Goal: Complete application form

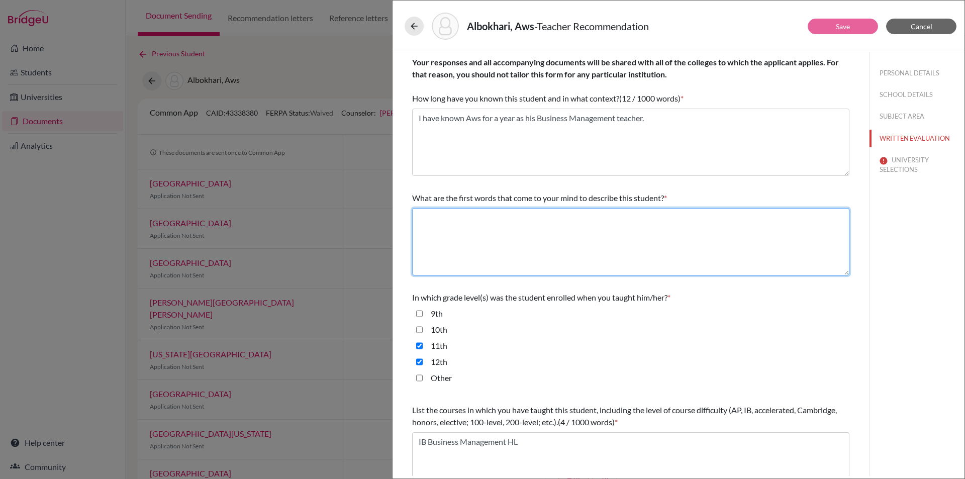
click at [484, 220] on textarea at bounding box center [630, 241] width 437 height 67
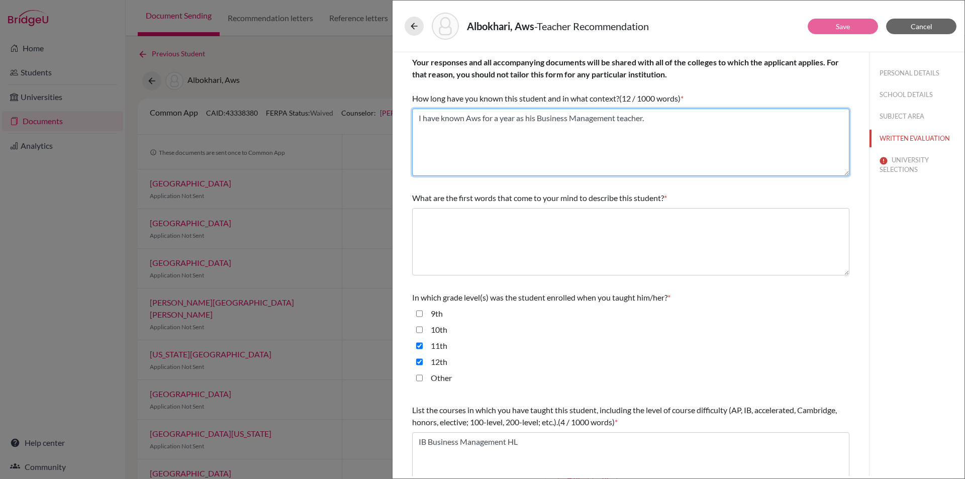
click at [498, 118] on textarea "I have known Aws for a year as his Business Management teacher." at bounding box center [630, 142] width 437 height 67
click at [531, 119] on textarea "I have known Aws for three year as his Business Management teacher." at bounding box center [630, 142] width 437 height 67
type textarea "I have known Aws for three years as his Business Management teacher."
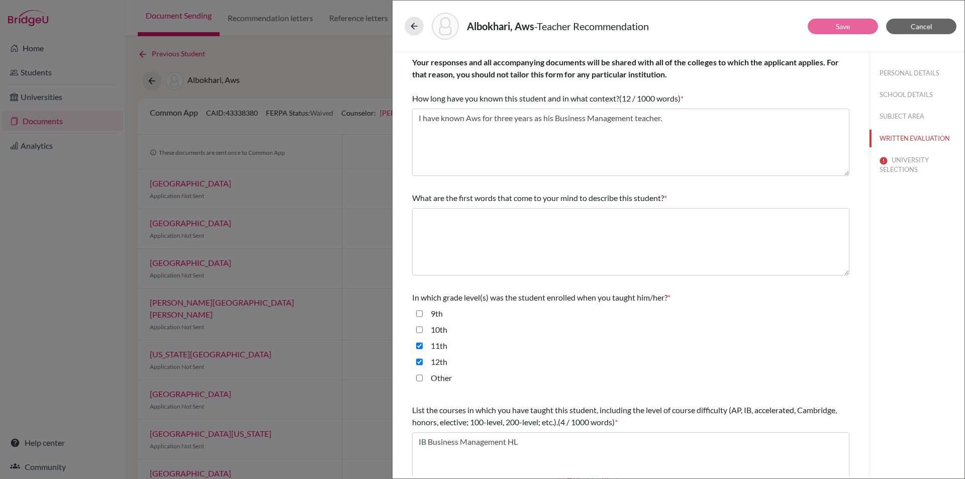
click at [415, 331] on div "10th" at bounding box center [630, 332] width 437 height 16
click at [415, 310] on div "9th" at bounding box center [630, 315] width 437 height 16
click at [419, 332] on input "10th" at bounding box center [419, 330] width 7 height 12
checkbox input "true"
click at [420, 314] on input "9th" at bounding box center [419, 313] width 7 height 12
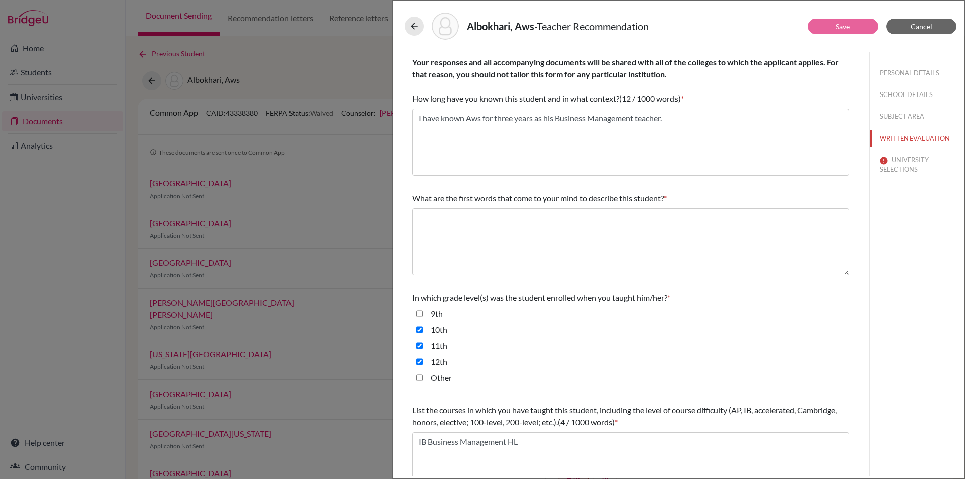
checkbox input "true"
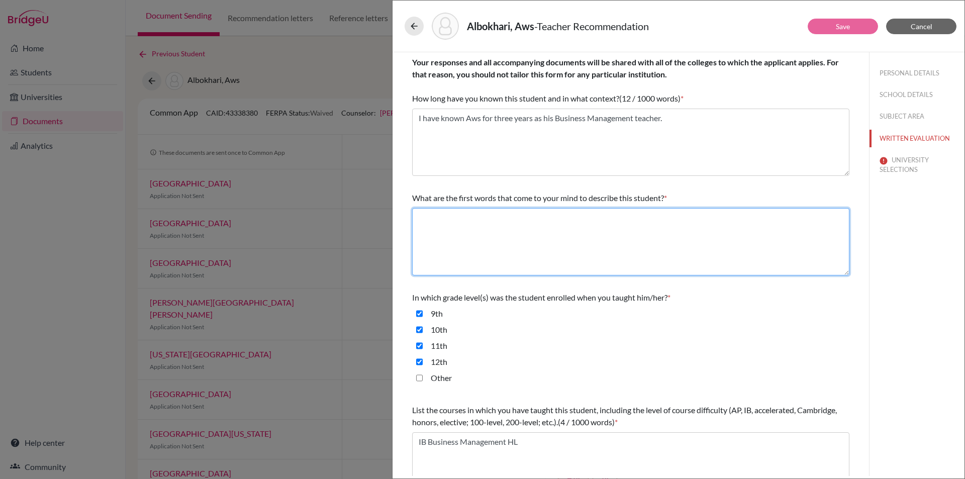
click at [477, 224] on textarea at bounding box center [630, 241] width 437 height 67
click at [481, 225] on textarea at bounding box center [630, 241] width 437 height 67
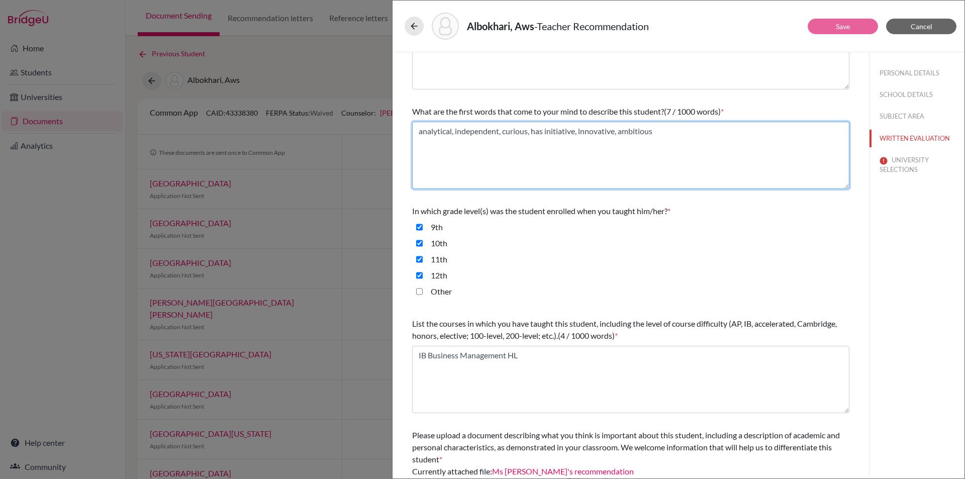
scroll to position [157, 0]
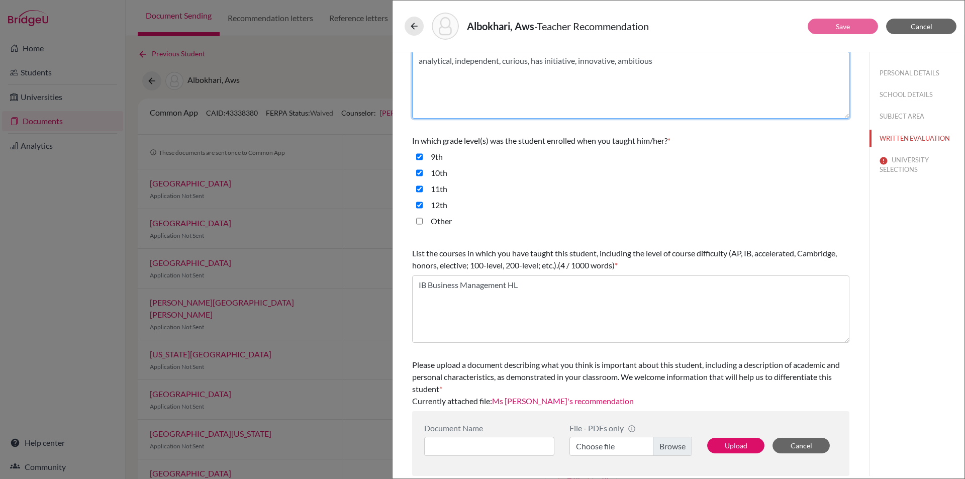
type textarea "analytical, independent, curious, has initiative, innovative, ambitious"
click at [899, 161] on button "UNIVERSITY SELECTIONS" at bounding box center [916, 164] width 95 height 27
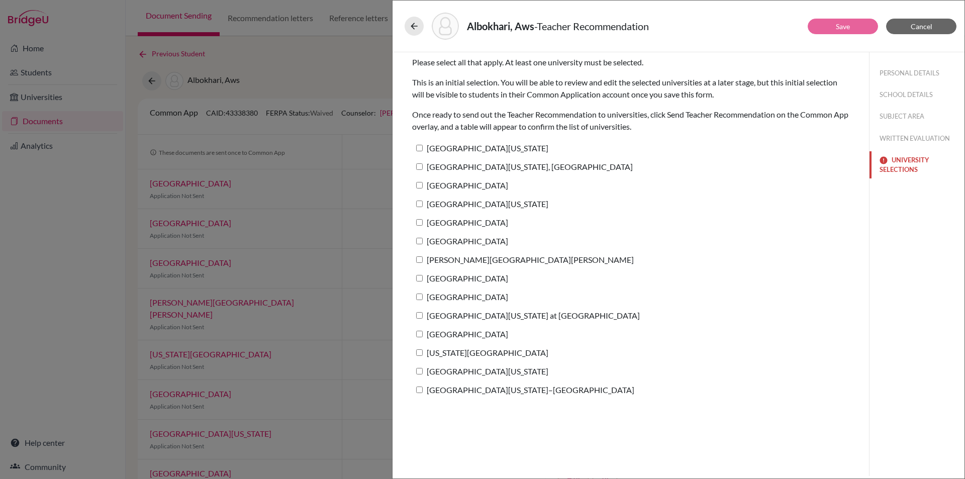
scroll to position [0, 0]
click at [447, 150] on label "[GEOGRAPHIC_DATA][US_STATE]" at bounding box center [480, 148] width 136 height 15
click at [423, 150] on input "[GEOGRAPHIC_DATA][US_STATE]" at bounding box center [419, 148] width 7 height 7
checkbox input "true"
click at [841, 25] on link "Save" at bounding box center [842, 26] width 14 height 9
